Goal: Information Seeking & Learning: Check status

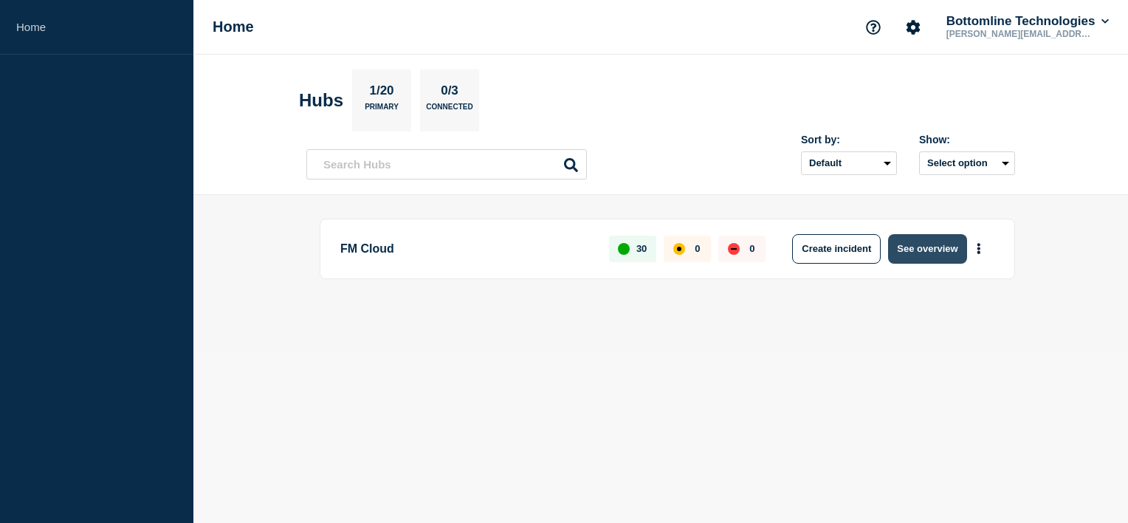
click at [924, 246] on button "See overview" at bounding box center [927, 249] width 78 height 30
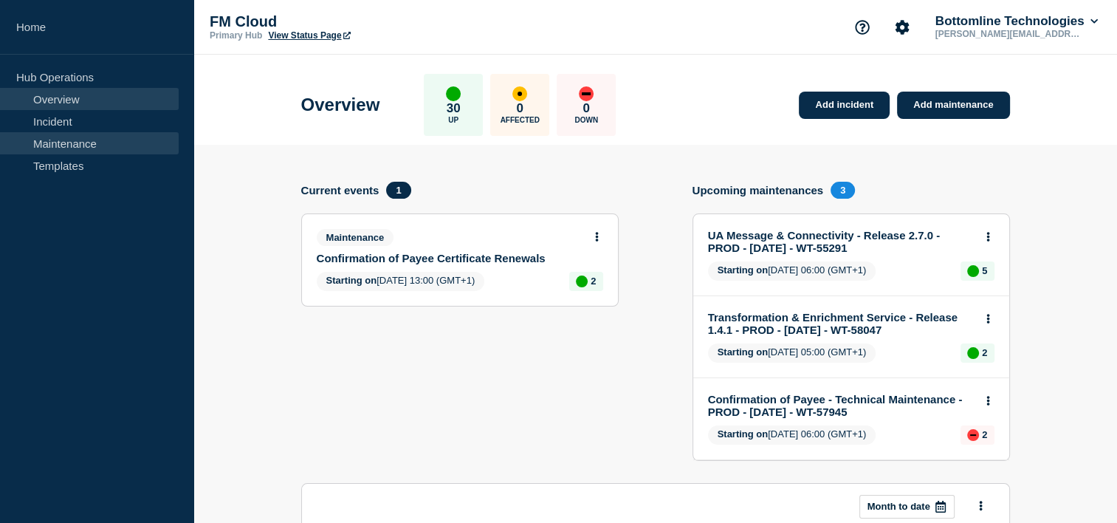
click at [95, 145] on link "Maintenance" at bounding box center [89, 143] width 179 height 22
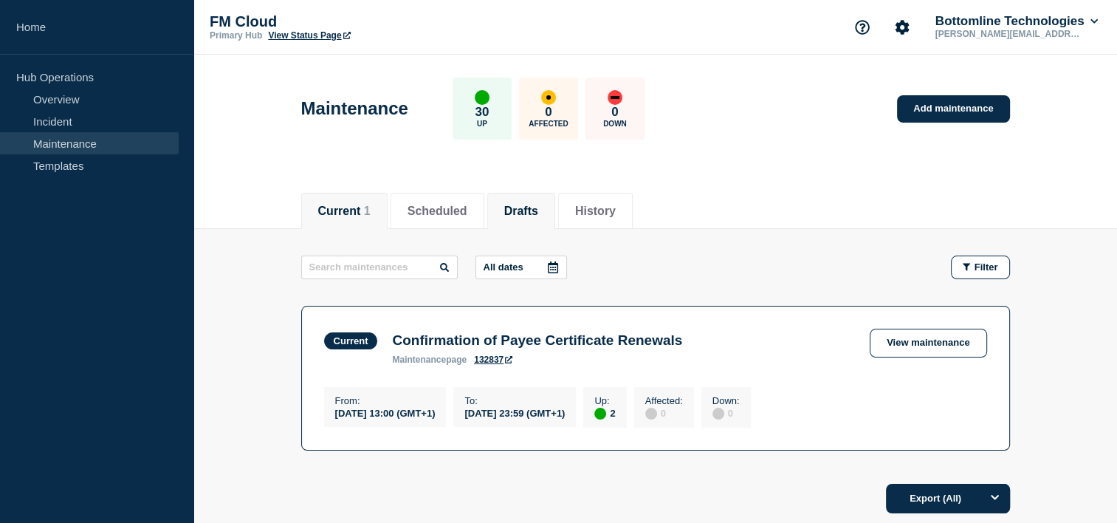
click at [535, 206] on button "Drafts" at bounding box center [521, 211] width 34 height 13
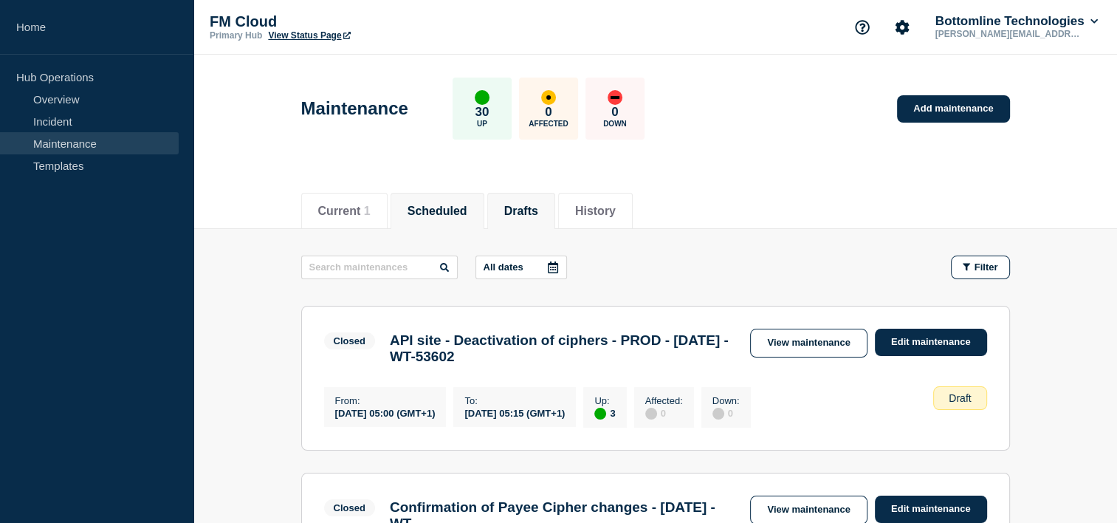
click at [445, 215] on button "Scheduled" at bounding box center [438, 211] width 60 height 13
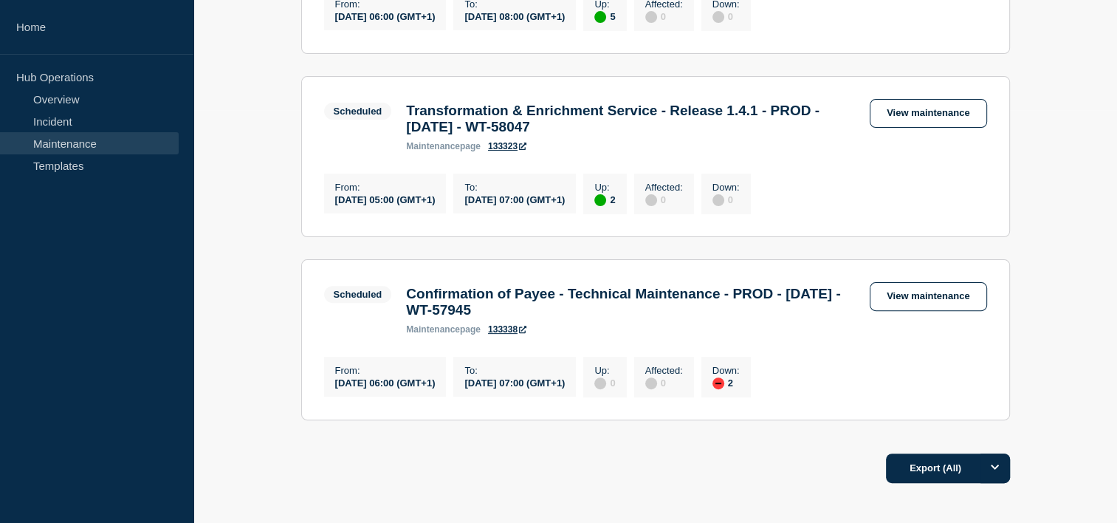
scroll to position [413, 0]
click at [921, 120] on link "View maintenance" at bounding box center [928, 112] width 117 height 29
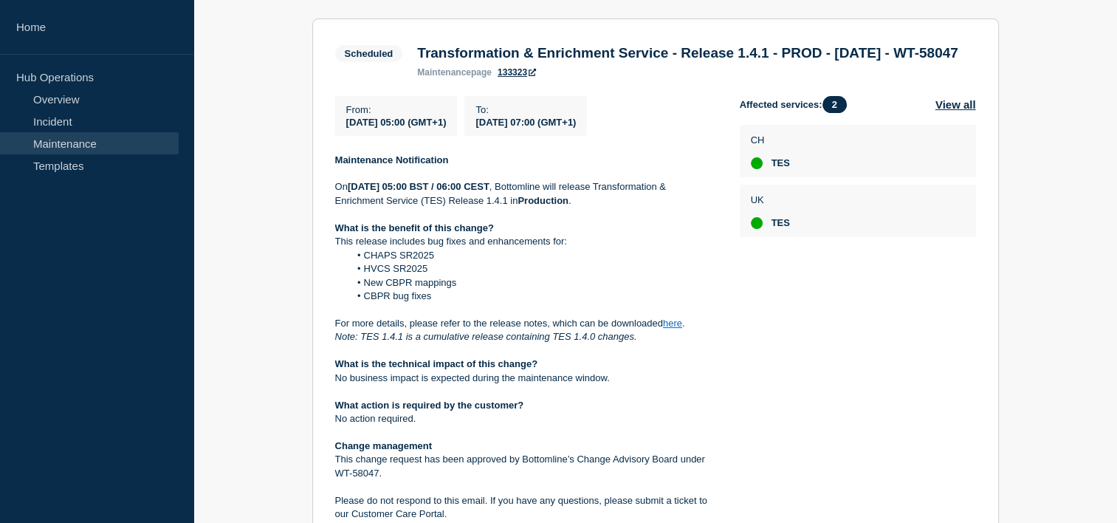
scroll to position [278, 0]
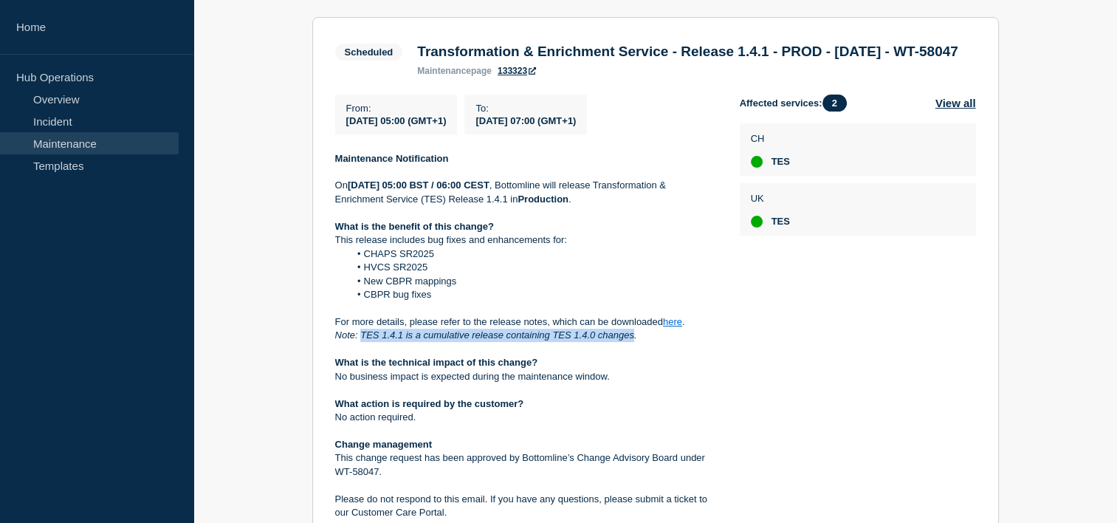
drag, startPoint x: 635, startPoint y: 364, endPoint x: 363, endPoint y: 367, distance: 271.7
click at [363, 342] on p "Note: TES 1.4.1 is a cumulative release containing TES 1.4.0 changes." at bounding box center [525, 335] width 381 height 13
click at [825, 382] on div "Affected services: 2 View all CH TES UK TES" at bounding box center [858, 342] width 236 height 494
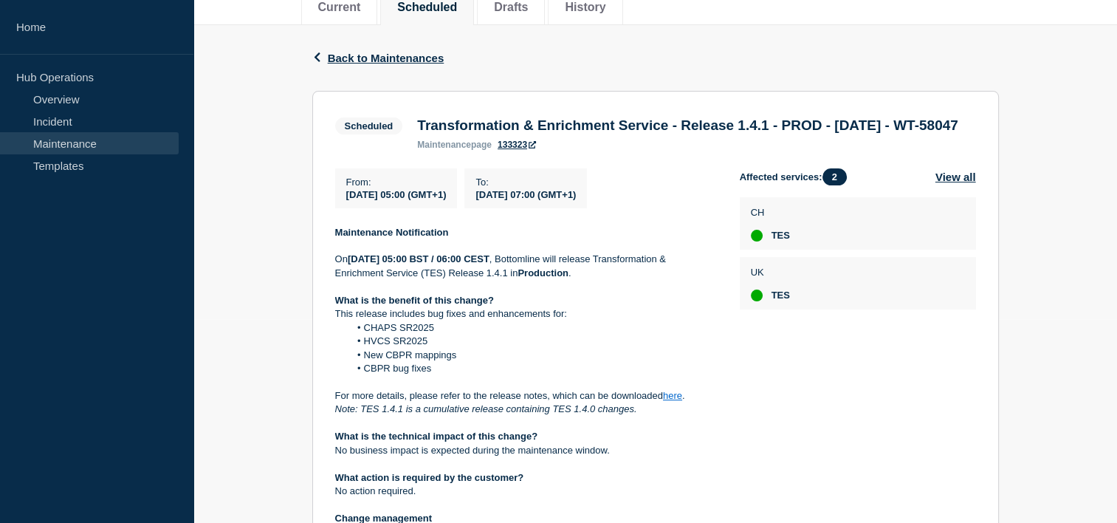
scroll to position [203, 0]
